Goal: Transaction & Acquisition: Book appointment/travel/reservation

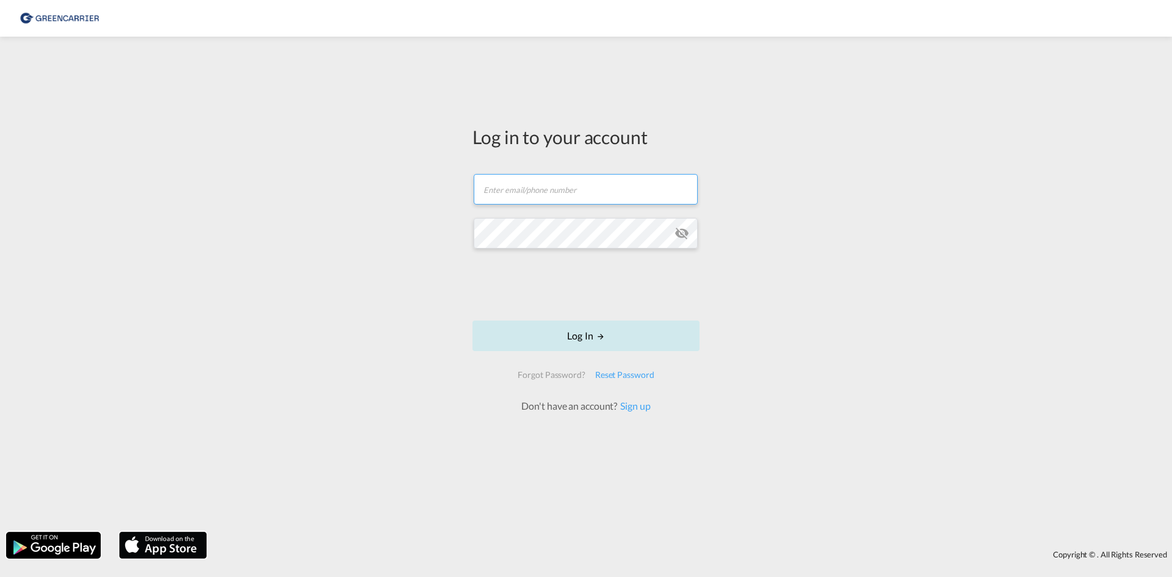
type input "[EMAIL_ADDRESS][DOMAIN_NAME]"
click at [550, 323] on button "Log In" at bounding box center [585, 335] width 227 height 31
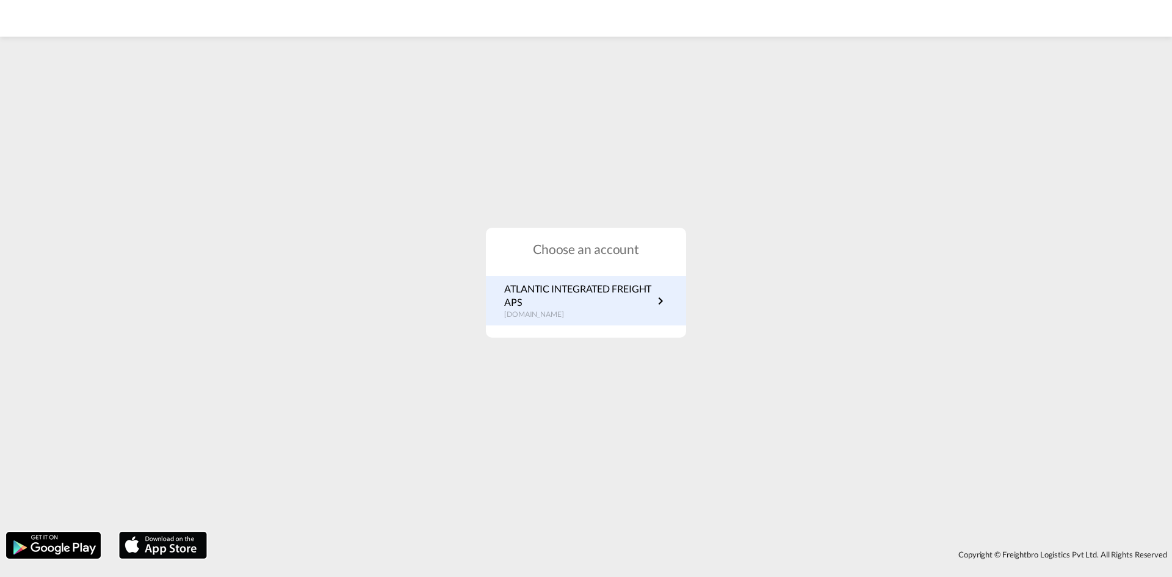
click at [549, 286] on p "ATLANTIC INTEGRATED FREIGHT APS" at bounding box center [578, 295] width 149 height 27
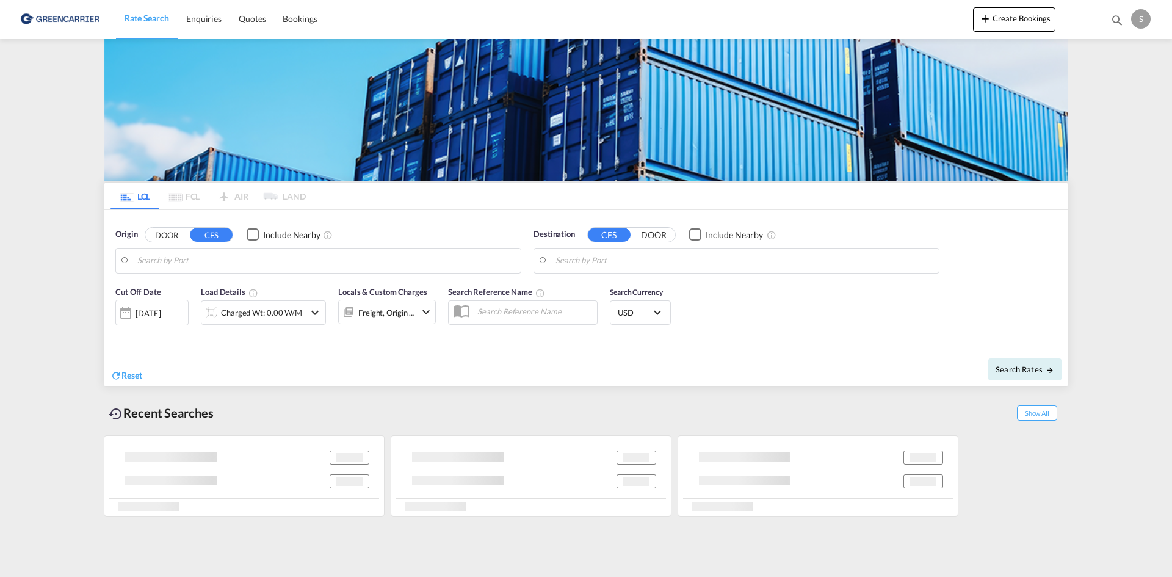
type input "[GEOGRAPHIC_DATA], [GEOGRAPHIC_DATA]"
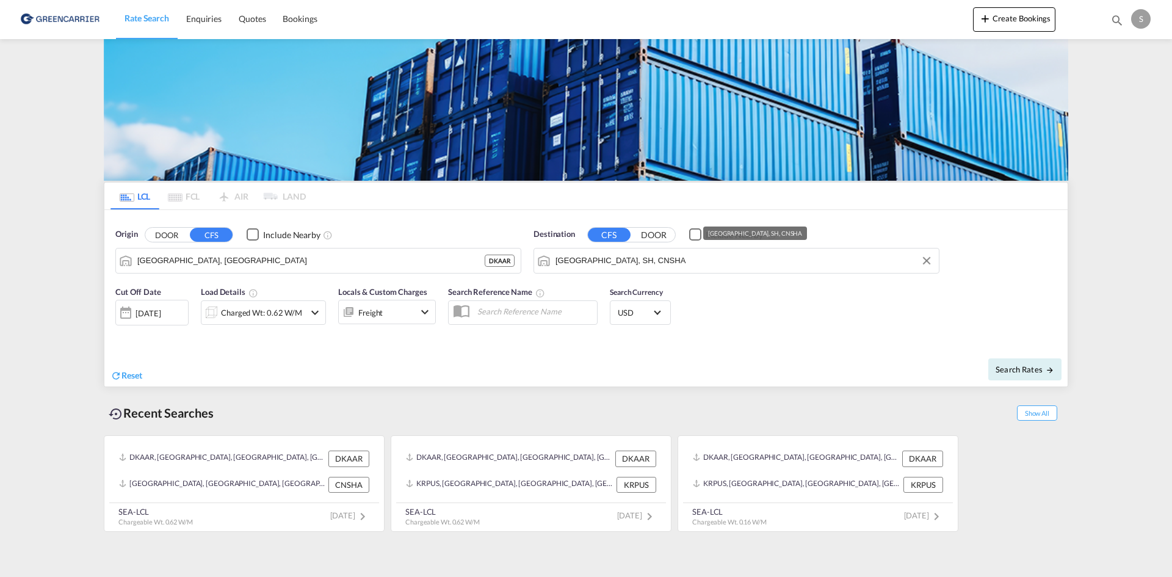
click at [586, 261] on input "[GEOGRAPHIC_DATA], SH, CNSHA" at bounding box center [743, 260] width 377 height 18
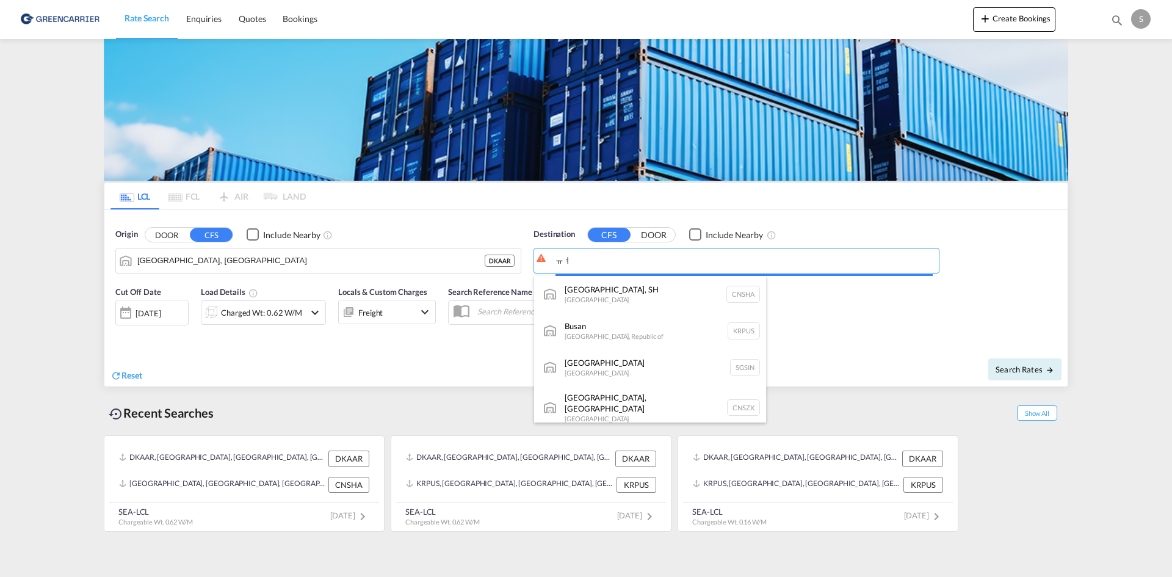
type input "ㅠ"
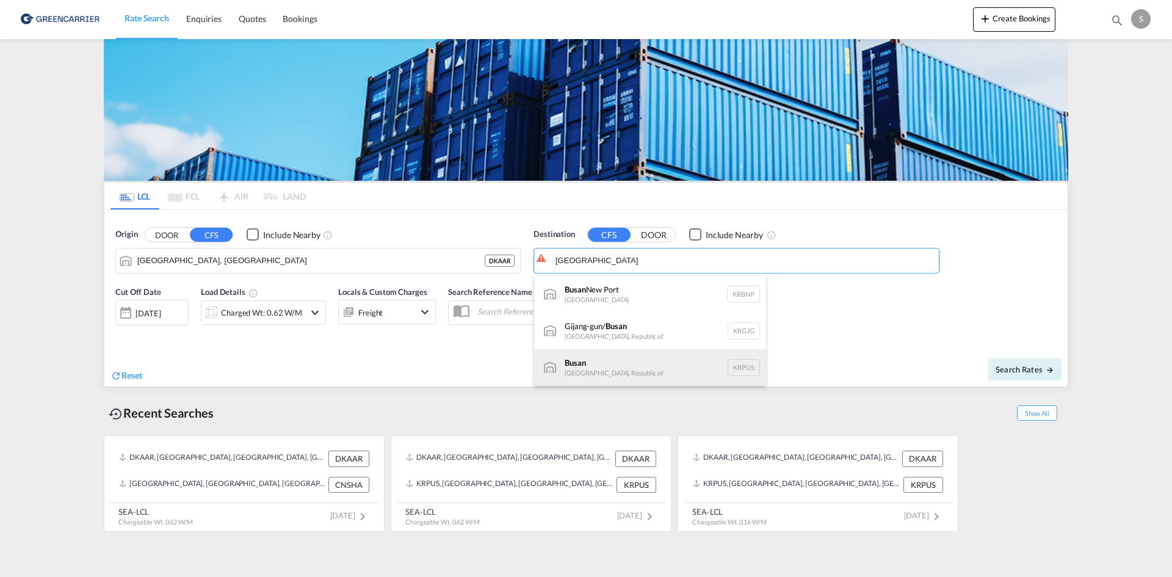
click at [657, 367] on div "Busan Korea, Republic of KRPUS" at bounding box center [650, 367] width 232 height 37
type input "Busan, KRPUS"
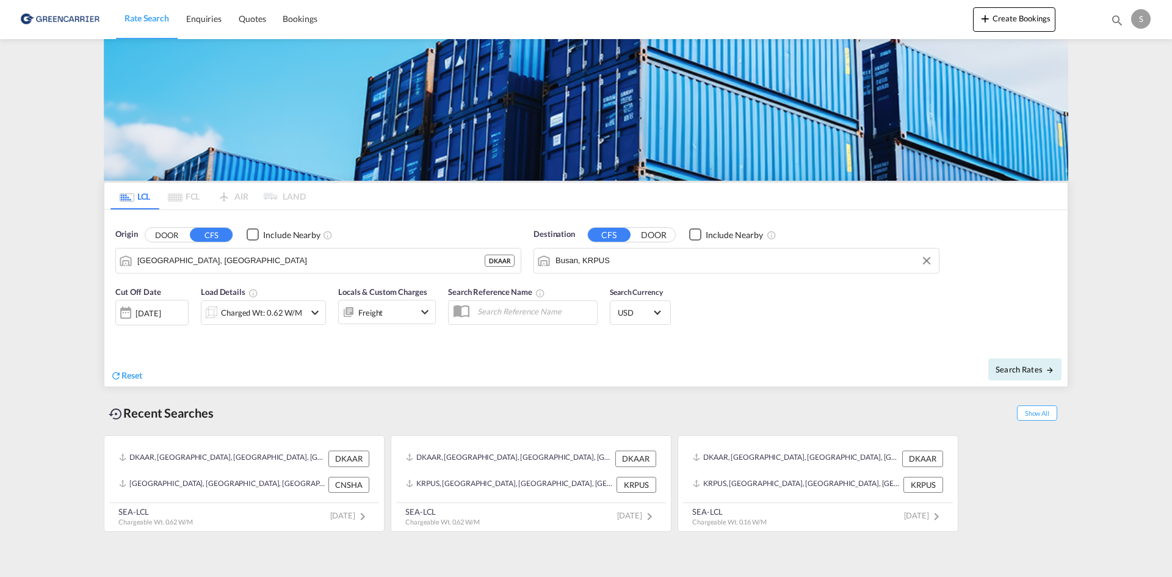
click at [597, 378] on div "Search Rates" at bounding box center [828, 369] width 478 height 35
click at [298, 322] on div "Charged Wt: 0.62 W/M" at bounding box center [252, 312] width 103 height 24
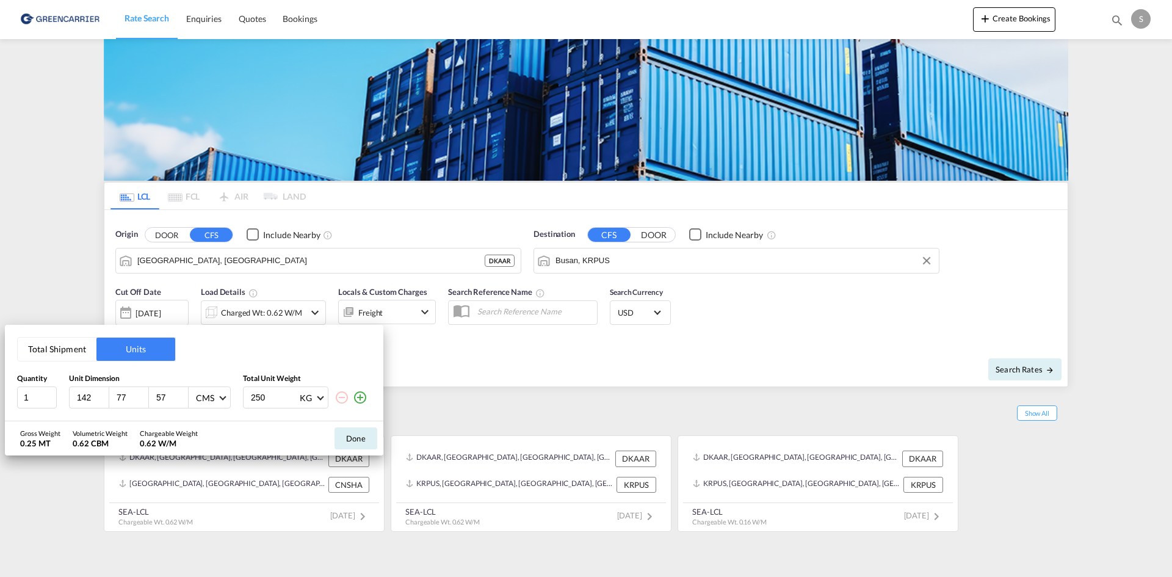
click at [364, 398] on md-icon "icon-plus-circle-outline" at bounding box center [360, 397] width 15 height 15
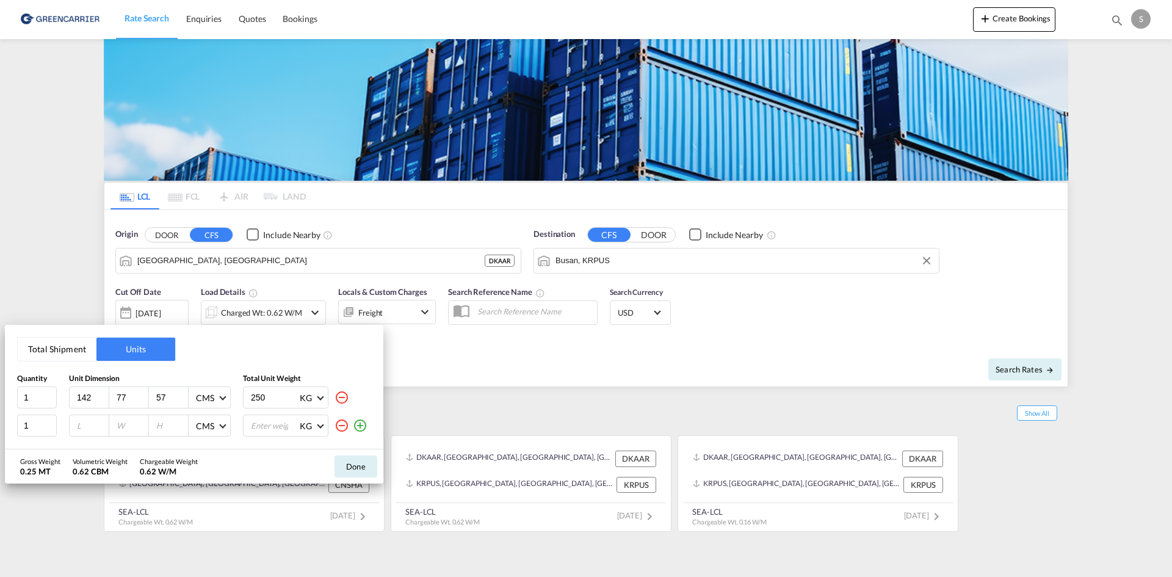
click at [88, 400] on input "142" at bounding box center [92, 397] width 33 height 11
type input "120"
type input "80"
type input "36"
type input "150"
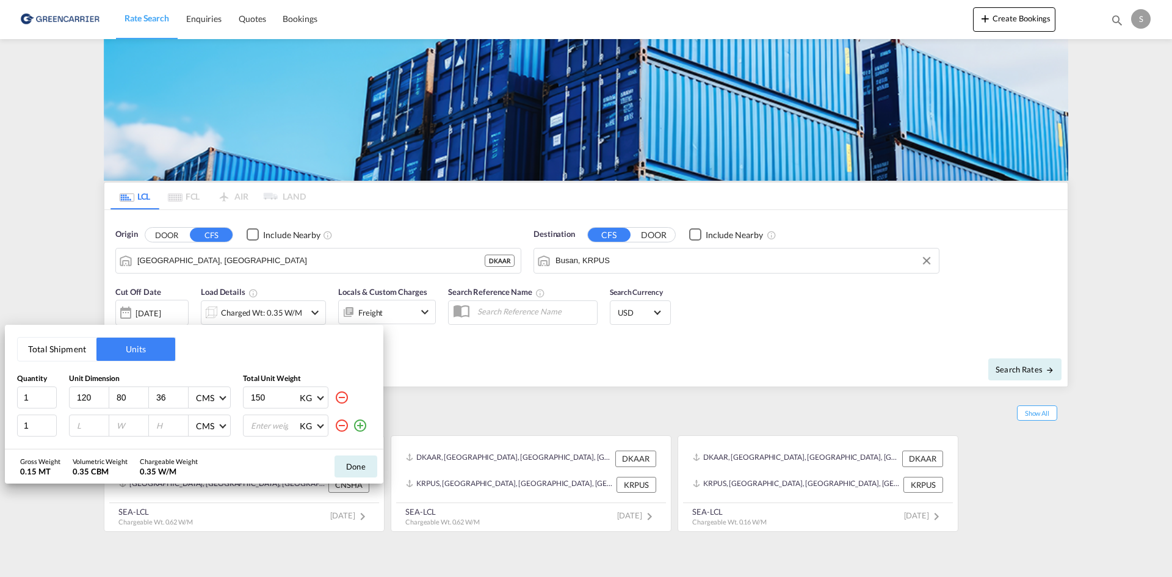
click at [88, 421] on input "number" at bounding box center [92, 425] width 33 height 11
type input "57"
type input "40"
type input "36"
type input "26"
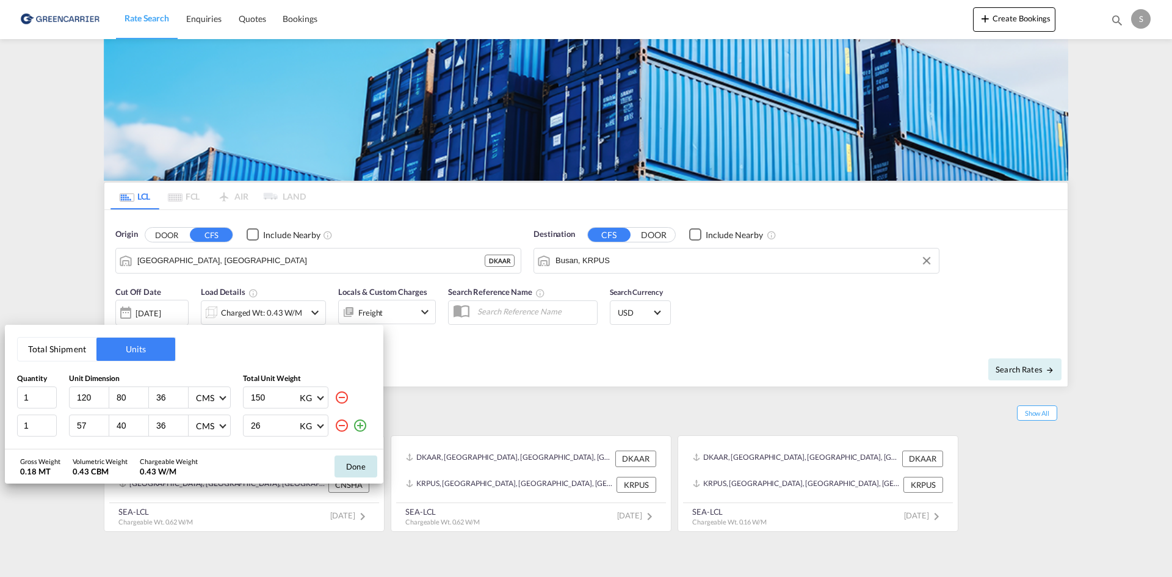
click at [365, 469] on button "Done" at bounding box center [355, 466] width 43 height 22
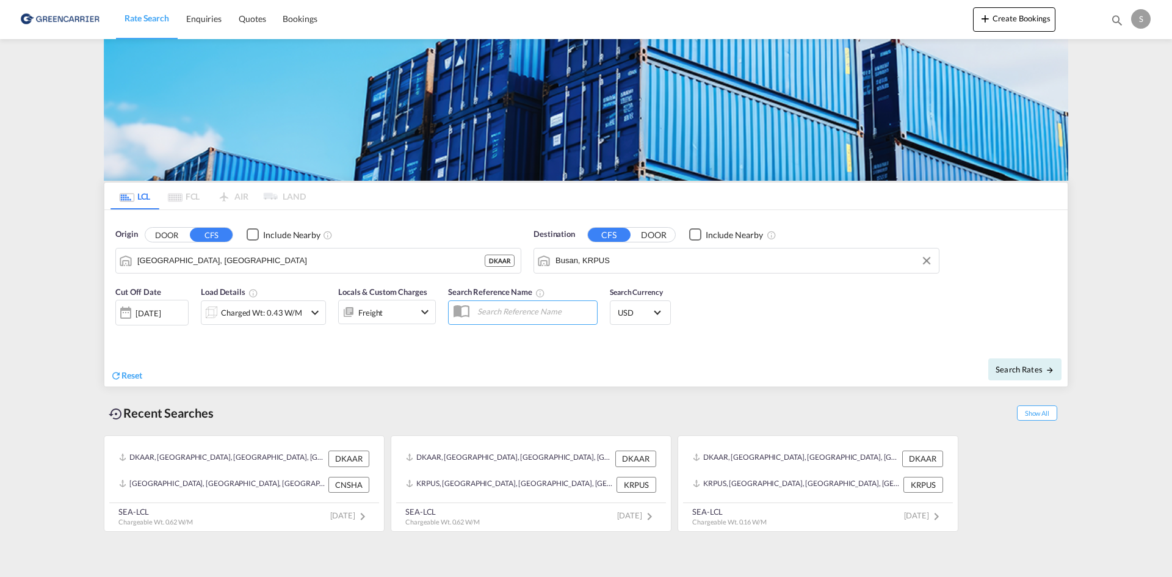
click at [474, 303] on input "text" at bounding box center [534, 311] width 126 height 18
paste input "OADO251766"
type input "OADO251766 CHA"
click at [726, 322] on div "Cut Off Date [DATE] [DATE] Load Details Charged Wt: 0.43 W/M Locals & Custom Ch…" at bounding box center [585, 312] width 963 height 66
click at [1006, 366] on span "Search Rates" at bounding box center [1024, 369] width 59 height 10
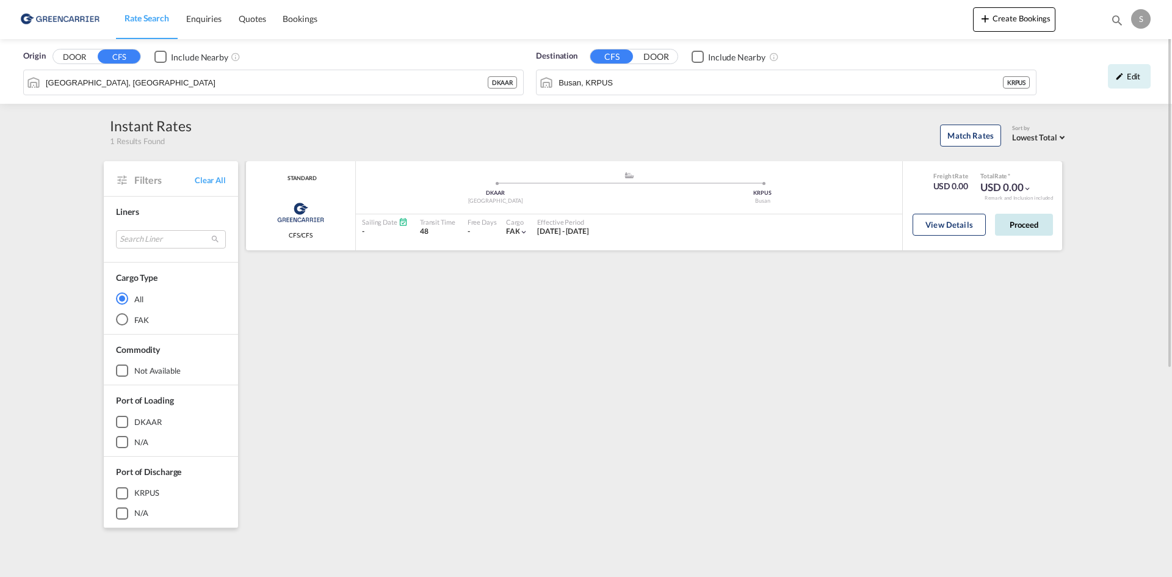
click at [1015, 218] on button "Proceed" at bounding box center [1024, 225] width 58 height 22
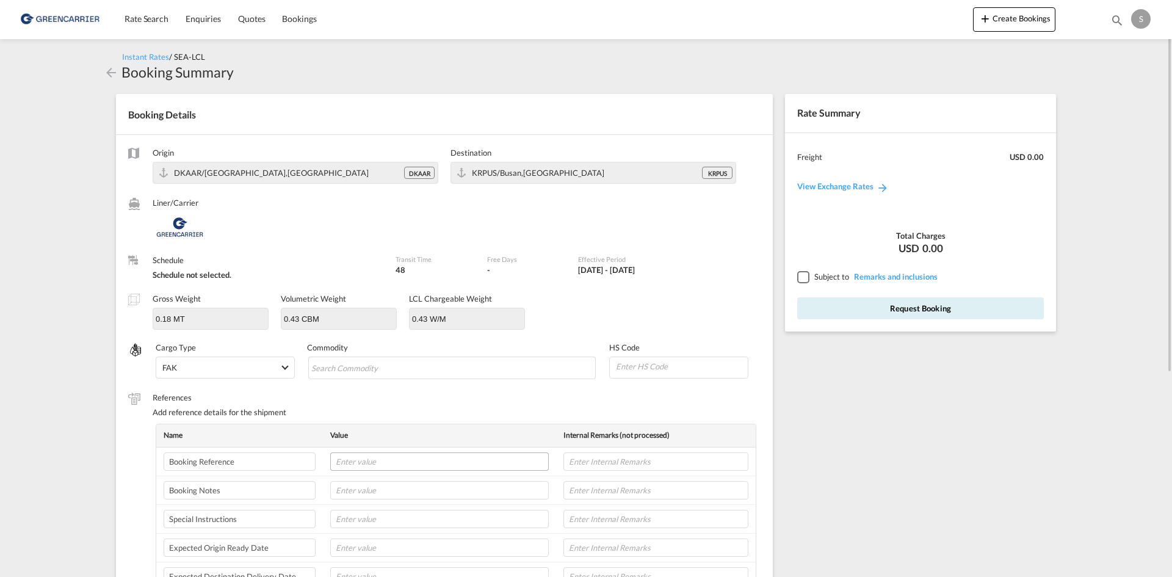
scroll to position [122, 0]
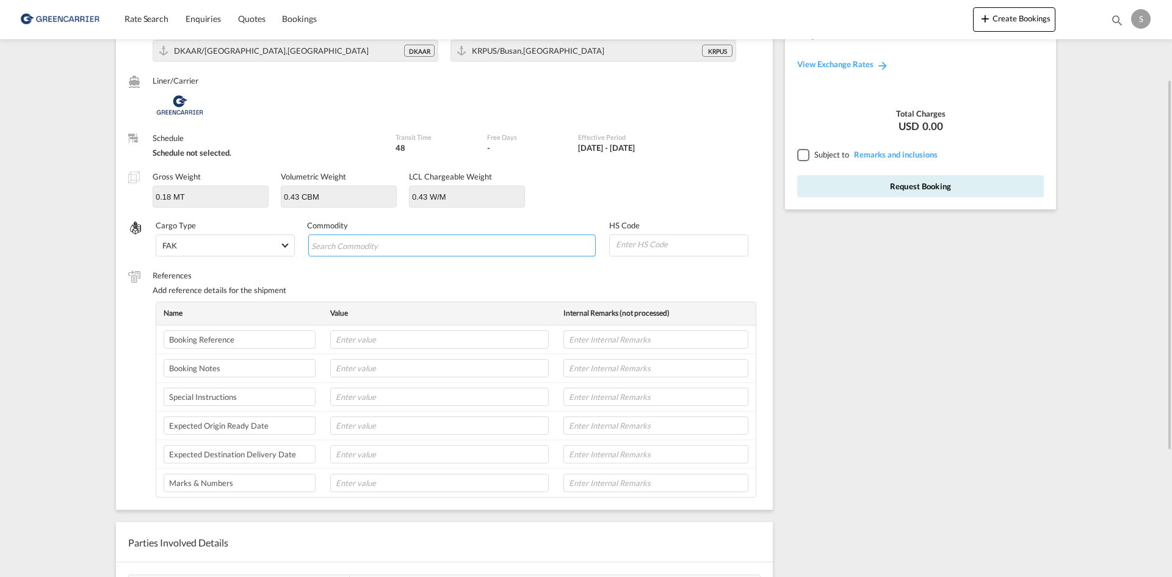
click at [384, 247] on input "Chips input." at bounding box center [367, 246] width 112 height 20
paste input "VALVES, F. HYDRAULIC POWER TRANSMISSION"
type input "VALVES, F. HYDRAULIC POWER TRANSMISSION"
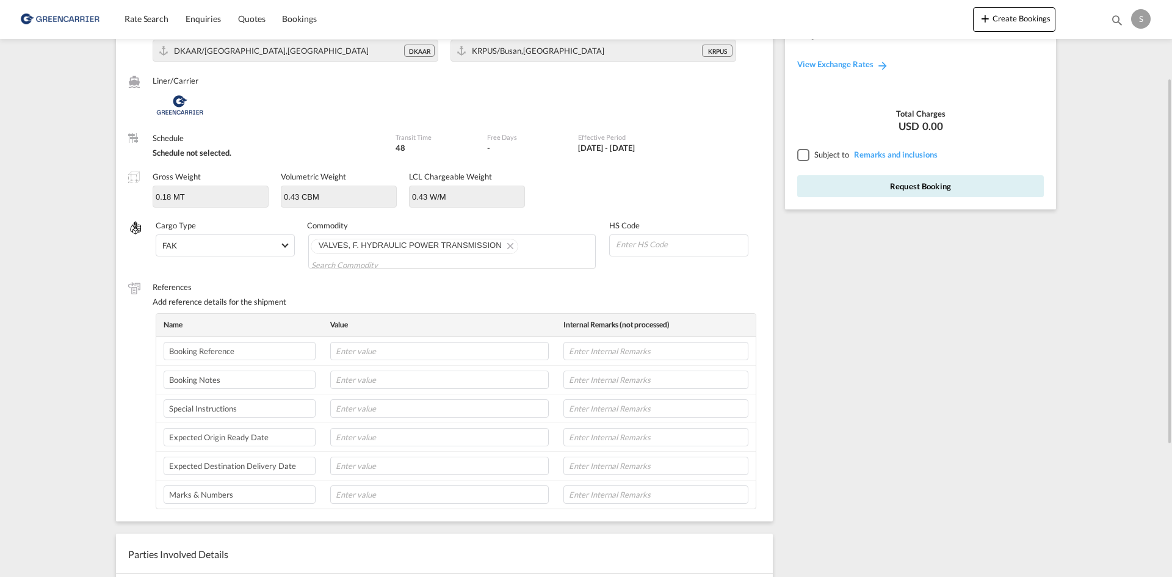
scroll to position [0, 0]
click at [365, 405] on input "text" at bounding box center [439, 408] width 218 height 18
paste input "WE HAVE RECEIVED THE CONFIRATION, PLEASE ARRANGE THE PICK UP FOR THIS SHIPMENT.…"
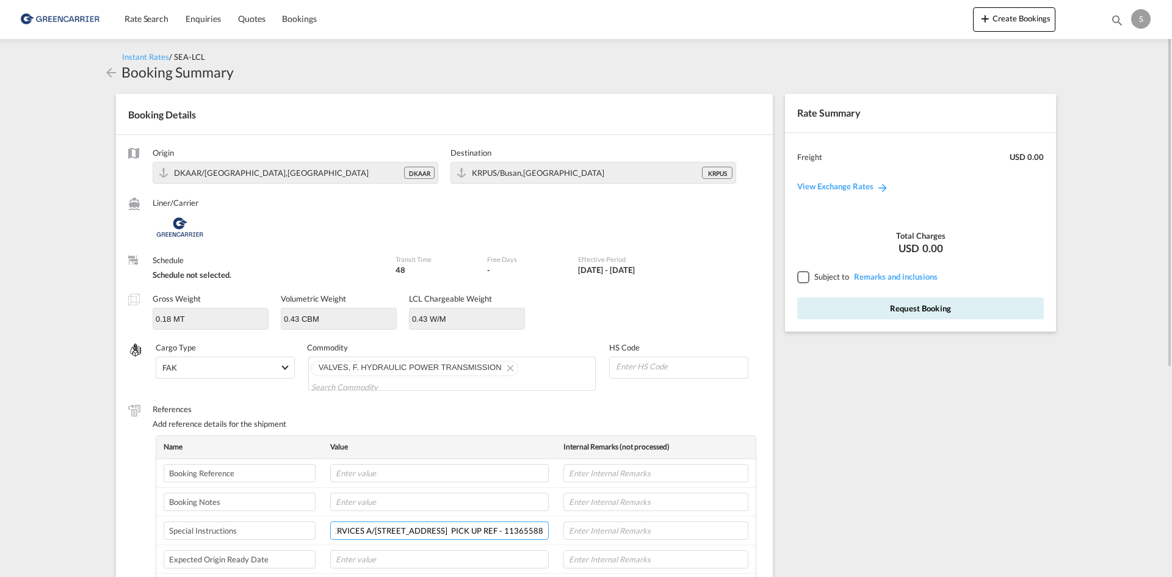
type input "WE HAVE RECEIVED THE CONFIRATION, PLEASE ARRANGE THE PICK UP FOR THIS SHIPMENT.…"
click at [820, 274] on span "Subject to" at bounding box center [831, 277] width 35 height 10
click at [804, 274] on div at bounding box center [802, 276] width 11 height 11
click at [825, 302] on button "Request Booking" at bounding box center [920, 308] width 247 height 22
